Goal: Task Accomplishment & Management: Complete application form

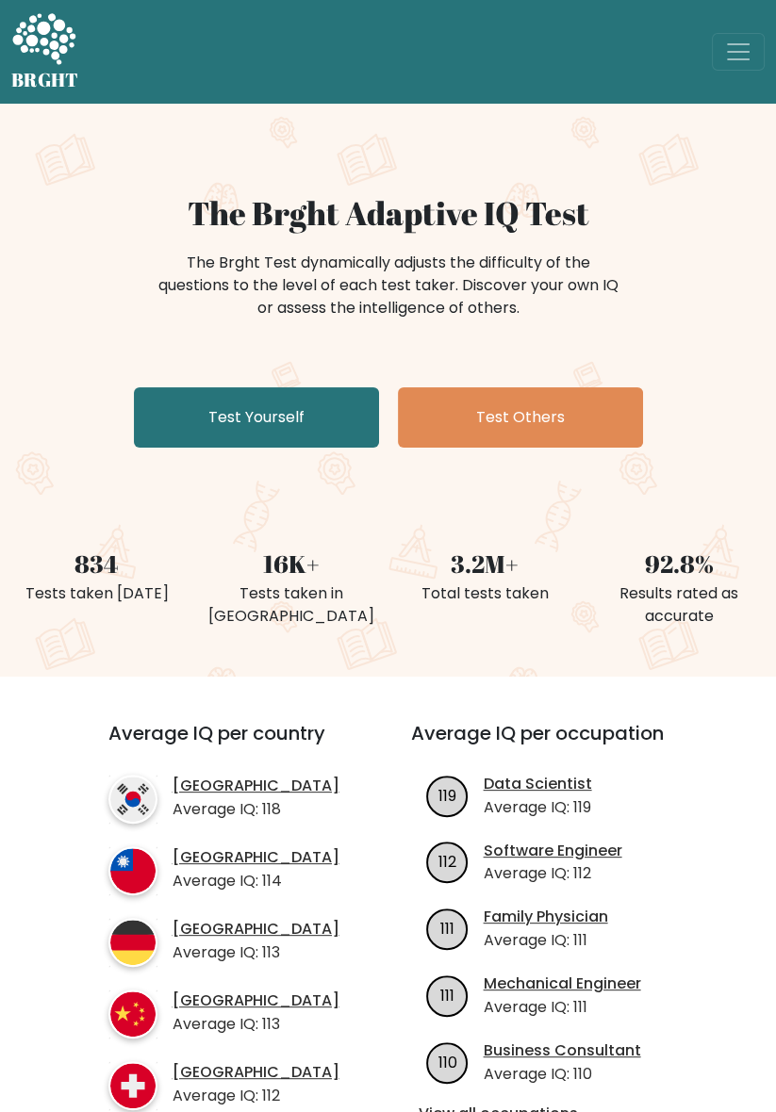
click at [311, 416] on link "Test Yourself" at bounding box center [256, 417] width 245 height 60
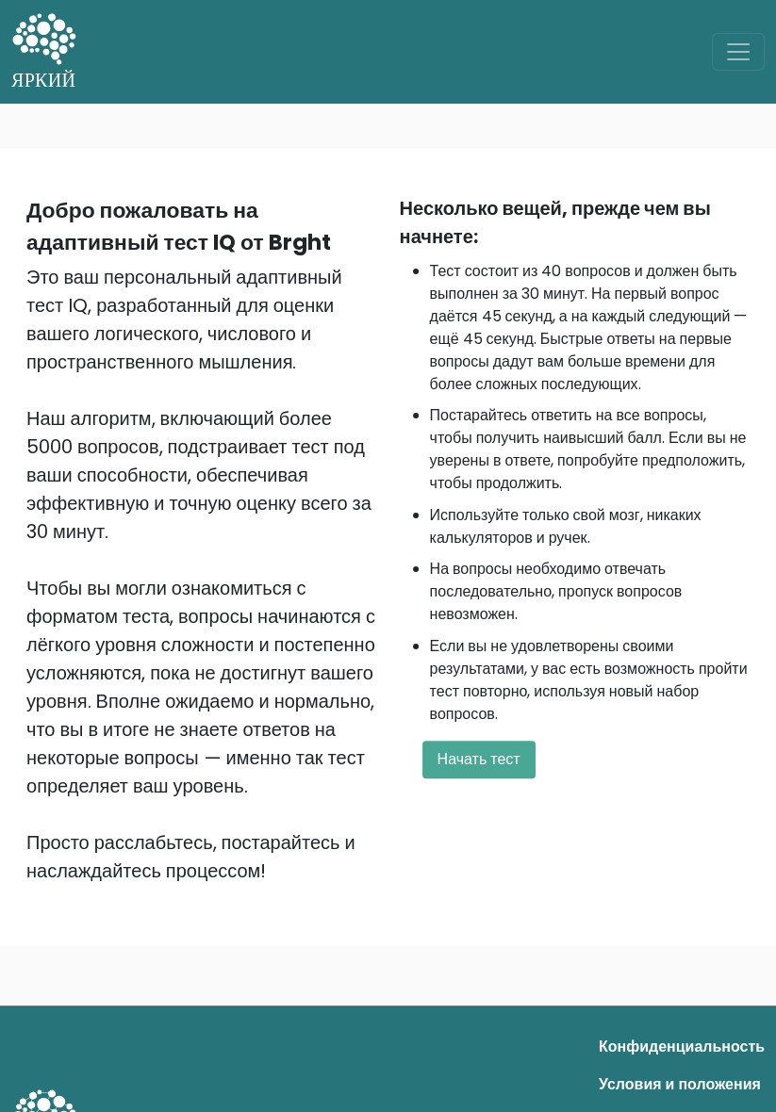
click at [481, 766] on font "Начать тест" at bounding box center [478, 759] width 83 height 22
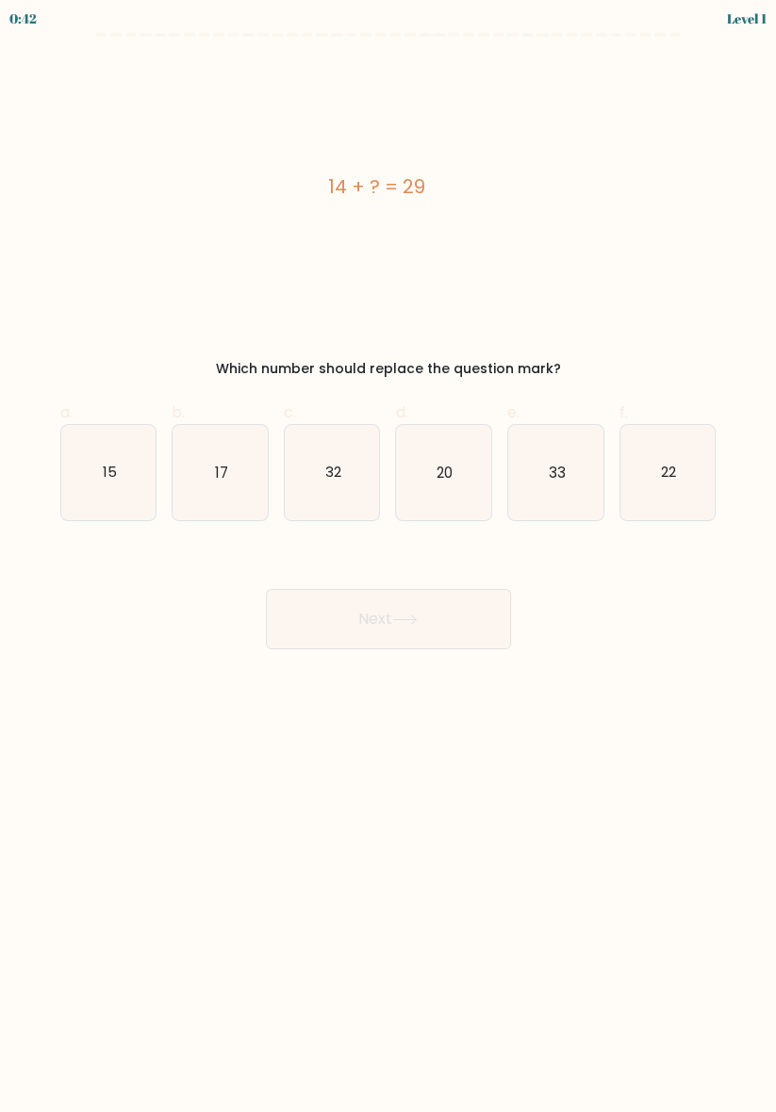
click at [76, 469] on icon "15" at bounding box center [108, 472] width 95 height 95
click at [388, 556] on input "a. 15" at bounding box center [388, 562] width 1 height 12
radio input "true"
click at [441, 618] on button "Next" at bounding box center [388, 619] width 245 height 60
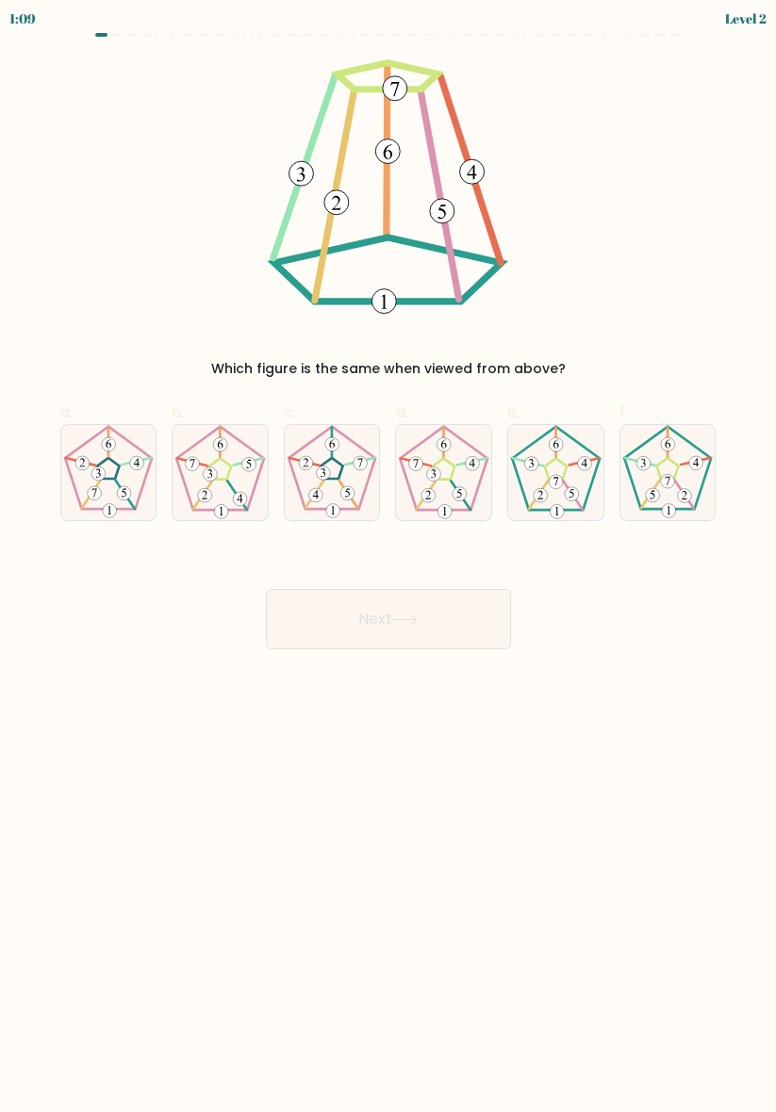
click at [575, 469] on icon at bounding box center [555, 472] width 95 height 95
click at [389, 556] on input "e." at bounding box center [388, 562] width 1 height 12
radio input "true"
click at [409, 625] on button "Next" at bounding box center [388, 619] width 245 height 60
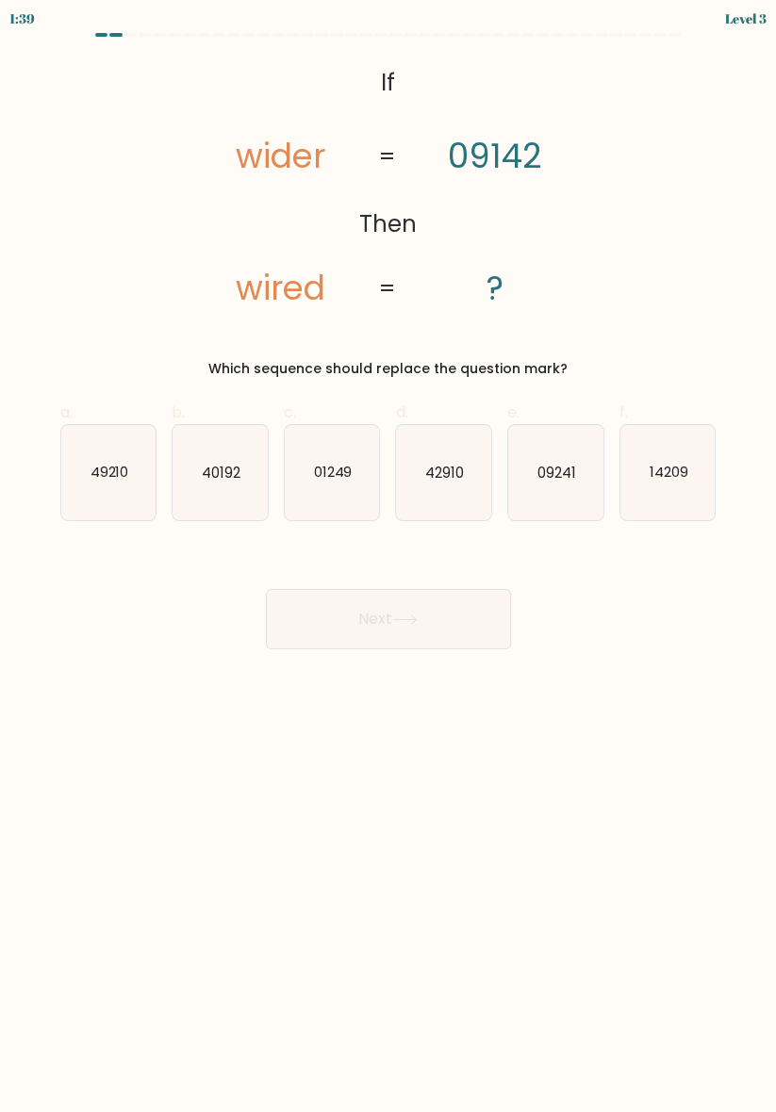
click at [574, 479] on text "09241" at bounding box center [556, 472] width 39 height 20
click at [389, 556] on input "e. 09241" at bounding box center [388, 562] width 1 height 12
radio input "true"
click at [443, 593] on button "Next" at bounding box center [388, 619] width 245 height 60
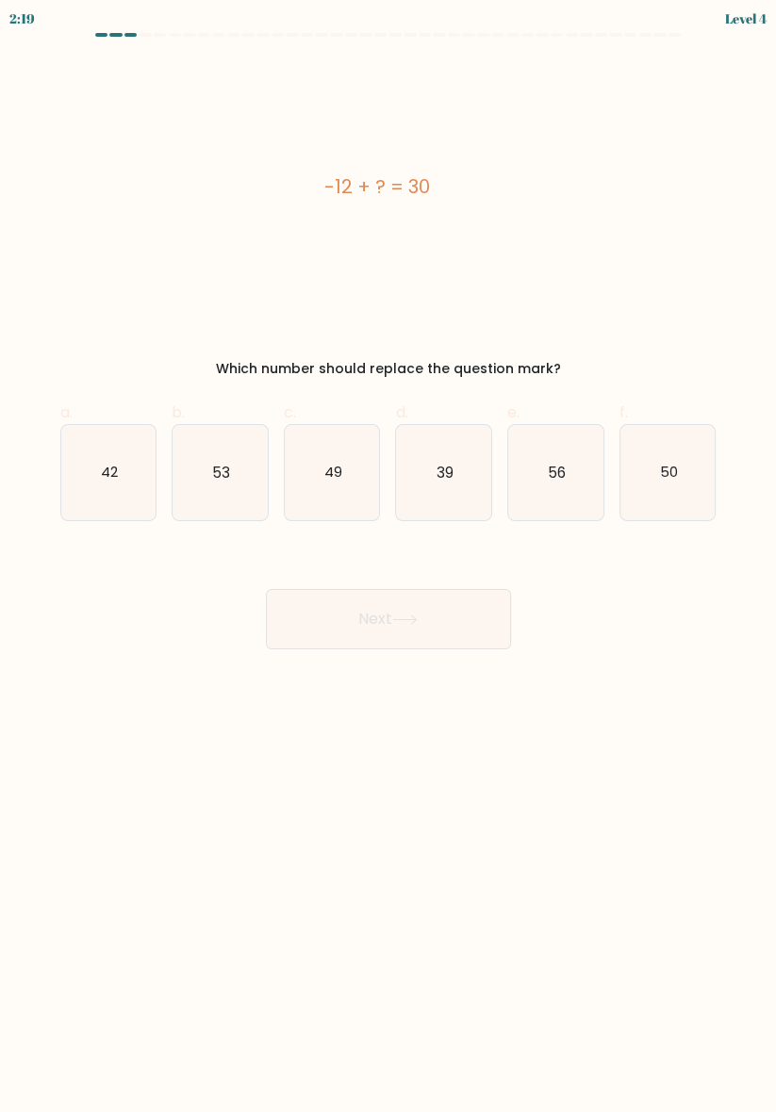
click at [131, 476] on icon "42" at bounding box center [108, 472] width 95 height 95
click at [388, 556] on input "a. 42" at bounding box center [388, 562] width 1 height 12
radio input "true"
click at [446, 592] on button "Next" at bounding box center [388, 619] width 245 height 60
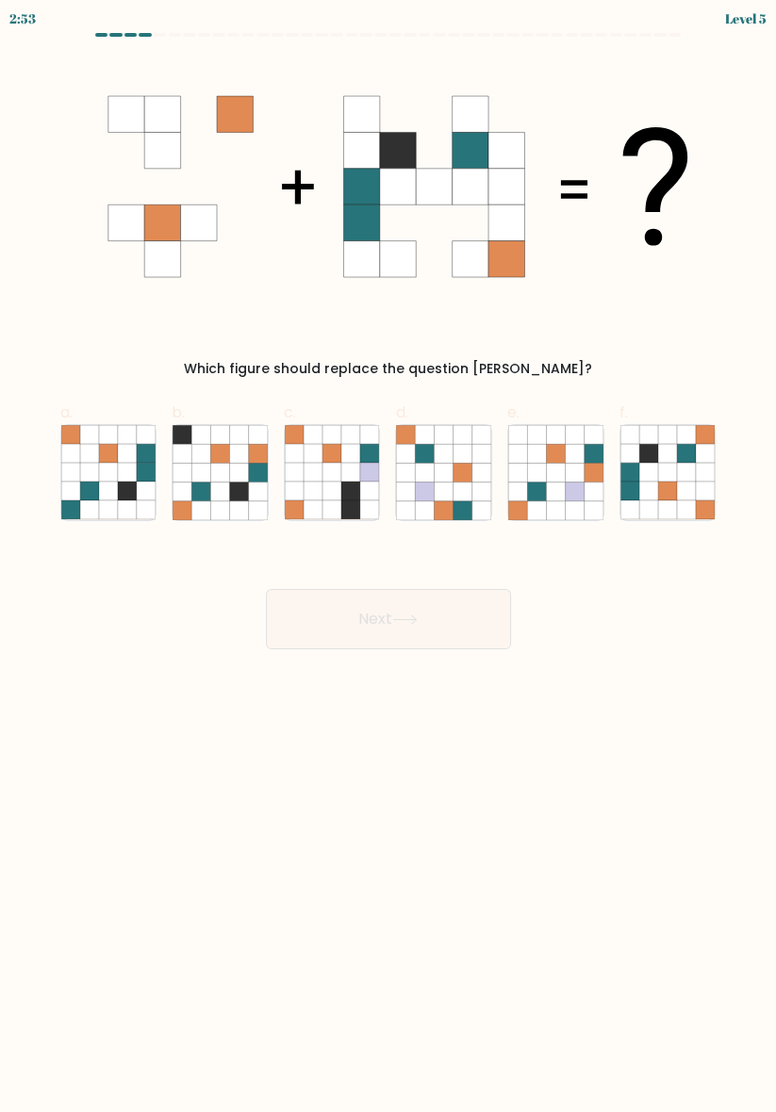
click at [648, 475] on icon at bounding box center [648, 472] width 19 height 19
click at [389, 556] on input "f." at bounding box center [388, 562] width 1 height 12
radio input "true"
click at [414, 642] on button "Next" at bounding box center [388, 619] width 245 height 60
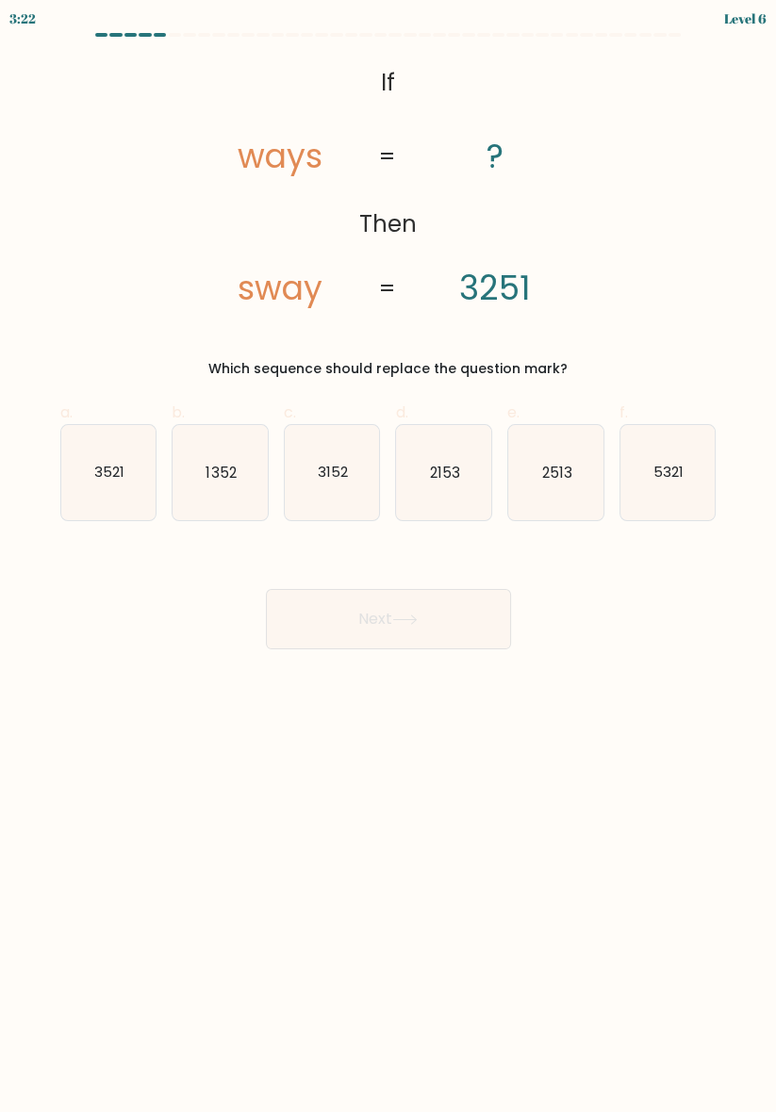
click at [578, 483] on icon "2513" at bounding box center [555, 472] width 95 height 95
click at [389, 556] on input "e. 2513" at bounding box center [388, 562] width 1 height 12
radio input "true"
click at [427, 629] on button "Next" at bounding box center [388, 619] width 245 height 60
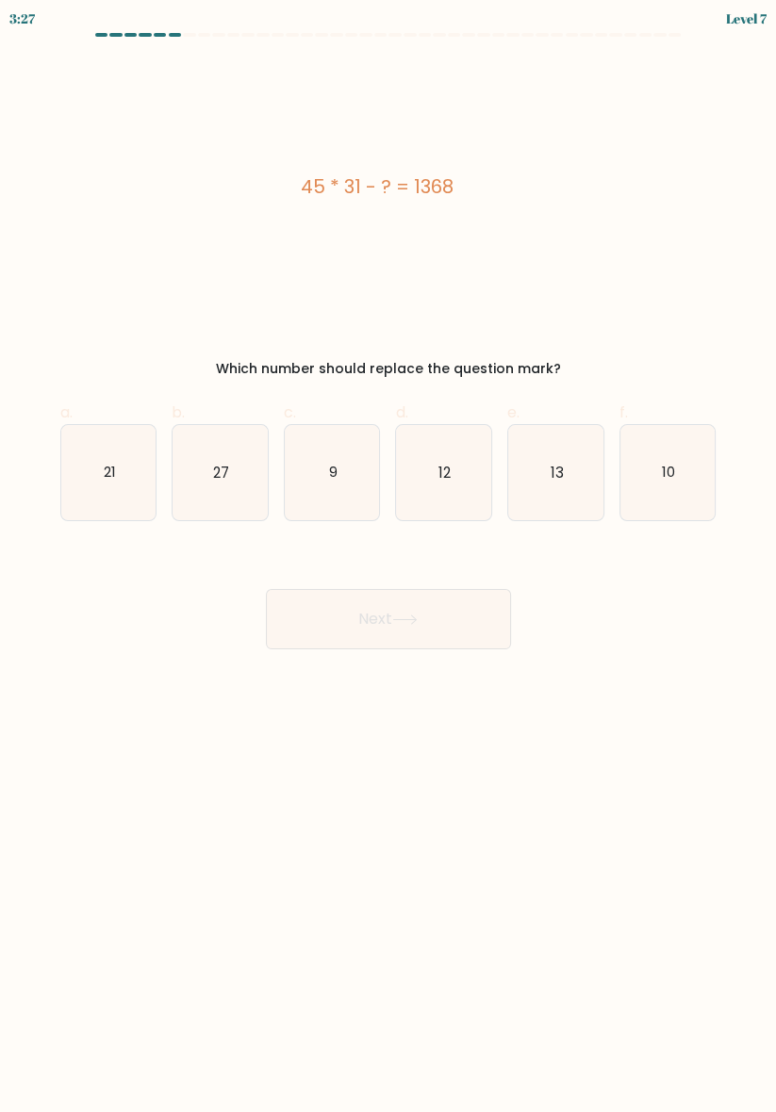
click at [250, 502] on icon "27" at bounding box center [220, 472] width 95 height 95
click at [388, 556] on input "b. 27" at bounding box center [388, 562] width 1 height 12
radio input "true"
click at [469, 594] on button "Next" at bounding box center [388, 619] width 245 height 60
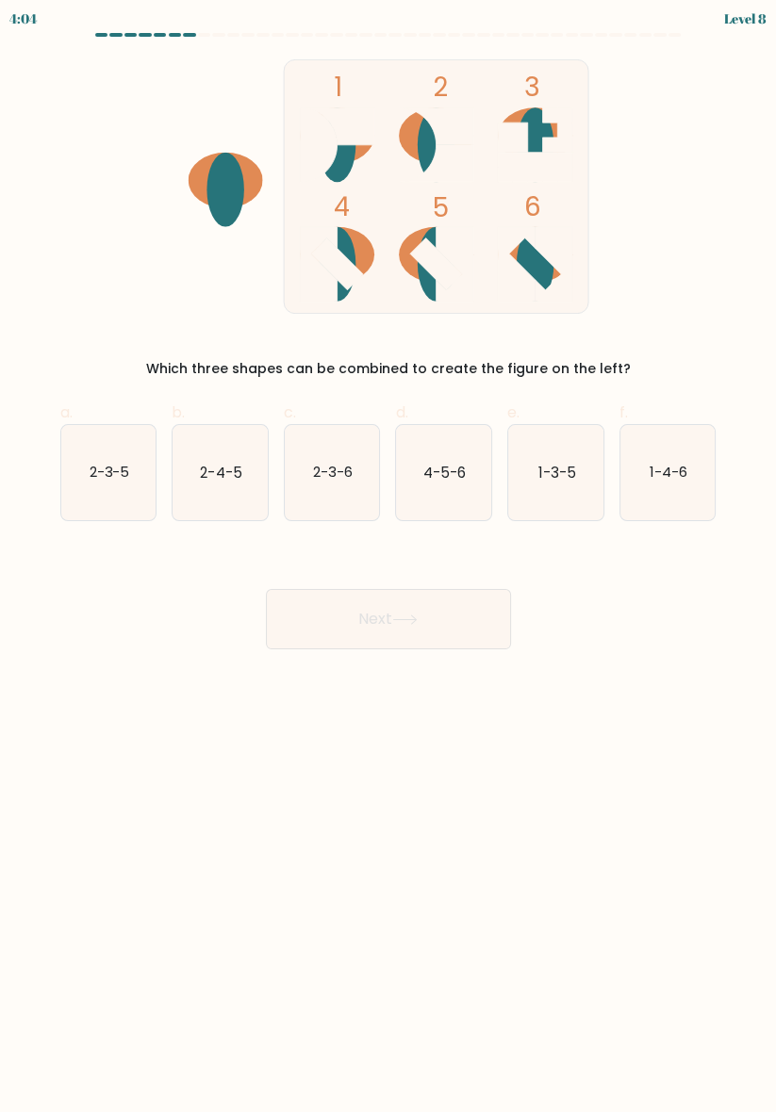
click at [465, 465] on text "4-5-6" at bounding box center [444, 472] width 42 height 20
click at [389, 556] on input "d. 4-5-6" at bounding box center [388, 562] width 1 height 12
radio input "true"
click at [418, 631] on button "Next" at bounding box center [388, 619] width 245 height 60
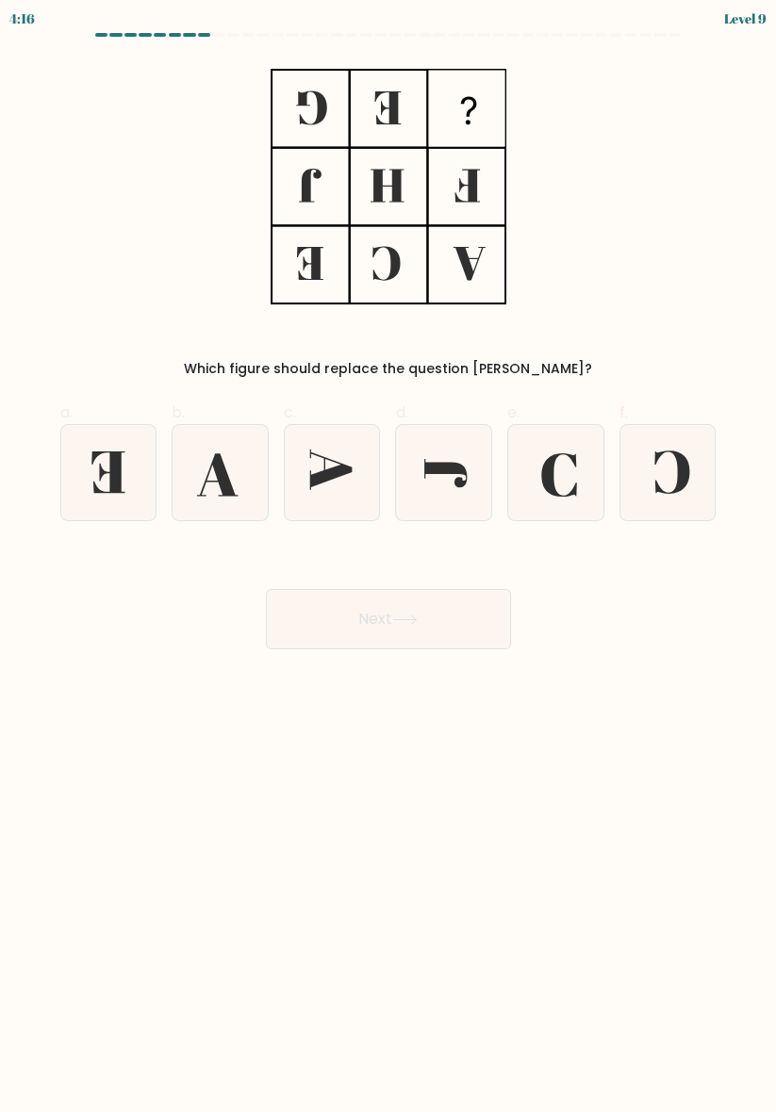
click at [647, 428] on icon at bounding box center [667, 472] width 95 height 95
click at [389, 556] on input "f." at bounding box center [388, 562] width 1 height 12
radio input "true"
click at [478, 603] on button "Next" at bounding box center [388, 619] width 245 height 60
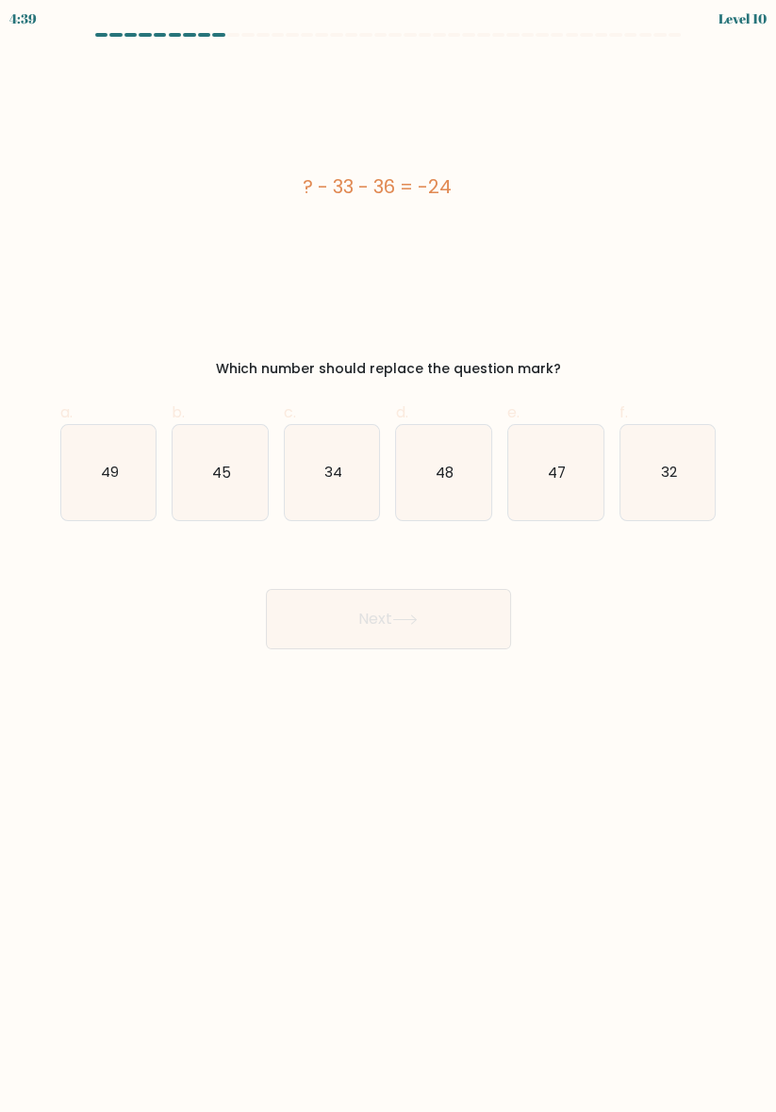
click at [209, 476] on icon "45" at bounding box center [220, 472] width 95 height 95
click at [388, 556] on input "b. 45" at bounding box center [388, 562] width 1 height 12
radio input "true"
click at [419, 577] on div "Next" at bounding box center [388, 597] width 679 height 106
click at [442, 622] on button "Next" at bounding box center [388, 619] width 245 height 60
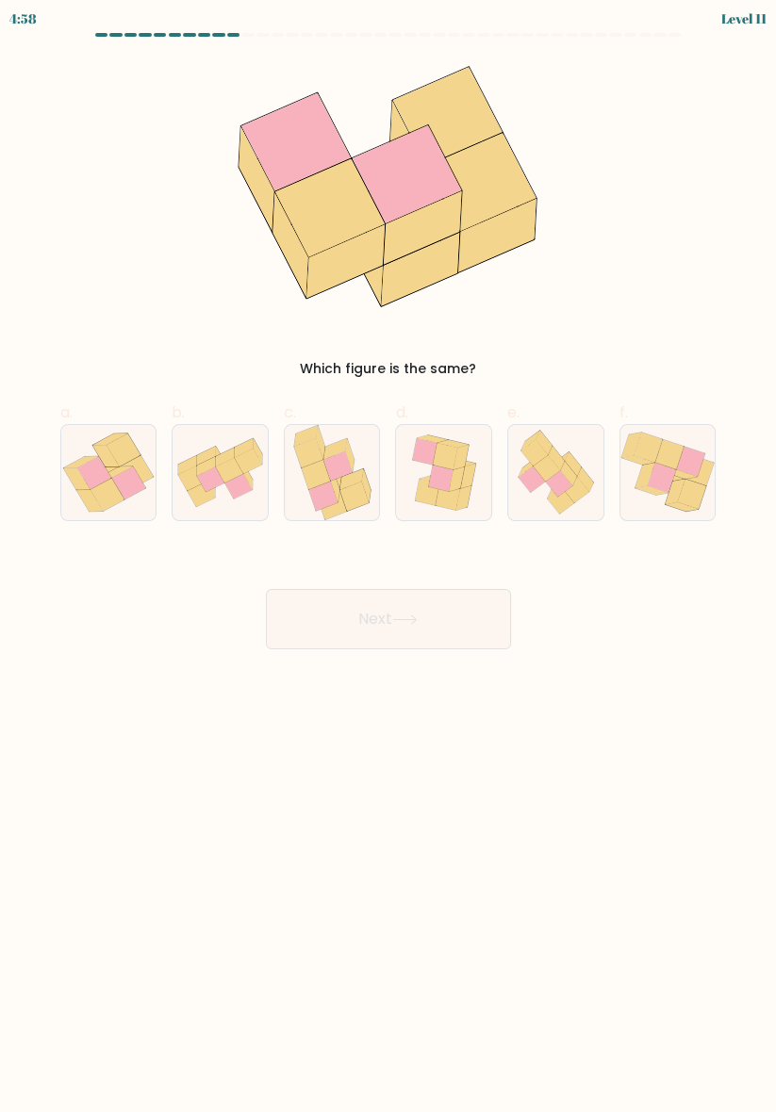
click at [111, 455] on icon at bounding box center [105, 456] width 26 height 22
click at [388, 556] on input "a." at bounding box center [388, 562] width 1 height 12
radio input "true"
click at [456, 626] on button "Next" at bounding box center [388, 619] width 245 height 60
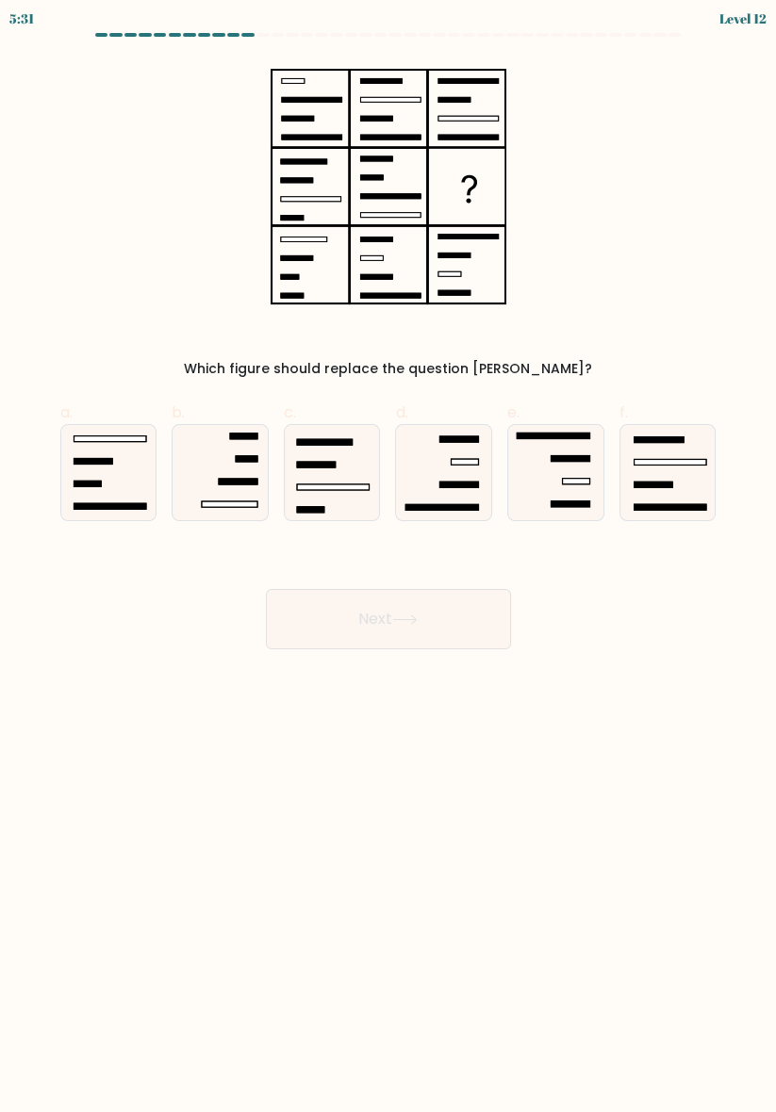
click at [128, 456] on icon at bounding box center [108, 472] width 95 height 95
click at [388, 556] on input "a." at bounding box center [388, 562] width 1 height 12
radio input "true"
click at [486, 600] on button "Next" at bounding box center [388, 619] width 245 height 60
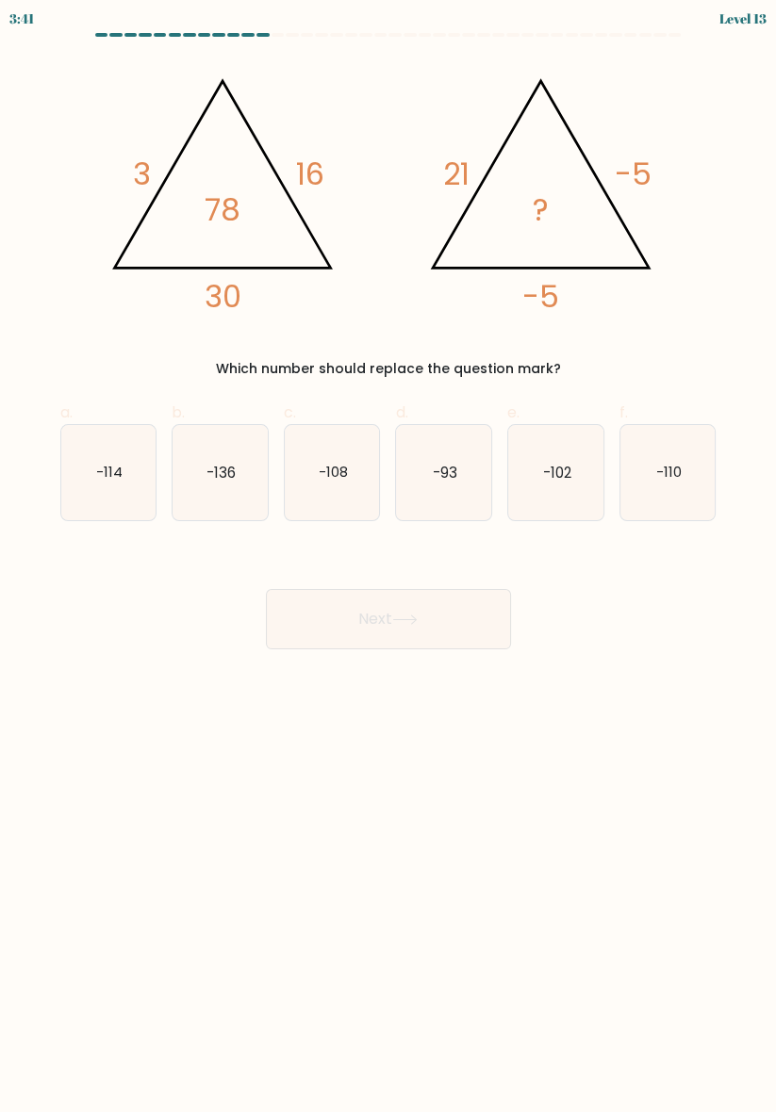
click at [552, 472] on text "-102" at bounding box center [556, 472] width 28 height 20
click at [389, 556] on input "e. -102" at bounding box center [388, 562] width 1 height 12
radio input "true"
click at [432, 634] on button "Next" at bounding box center [388, 619] width 245 height 60
